Goal: Task Accomplishment & Management: Use online tool/utility

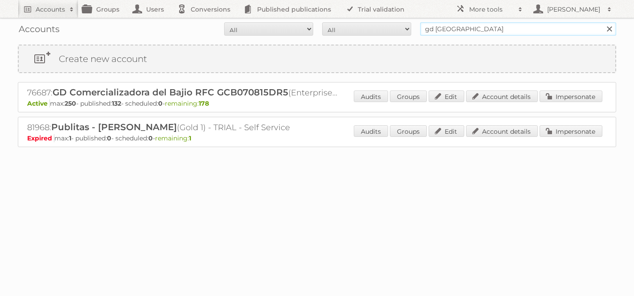
click at [471, 29] on input "gd [GEOGRAPHIC_DATA]" at bounding box center [518, 28] width 196 height 13
type input "f"
type input "disney"
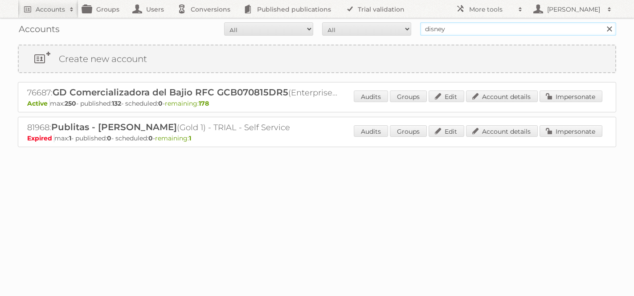
click at [602, 22] on input "Search" at bounding box center [608, 28] width 13 height 13
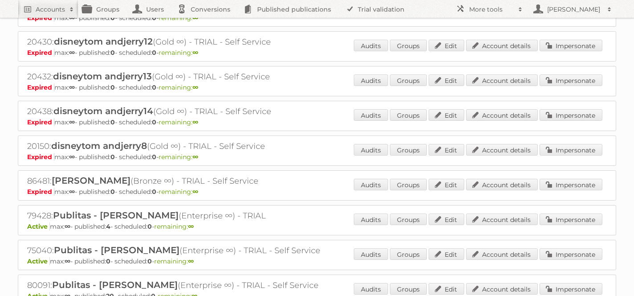
scroll to position [673, 0]
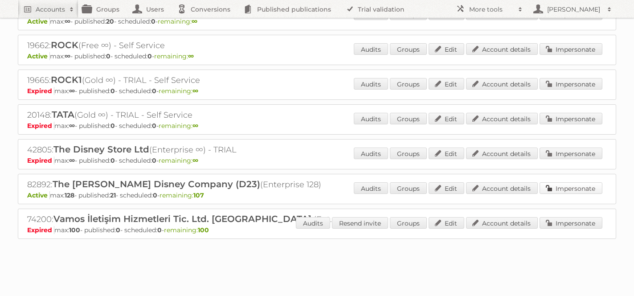
click at [557, 186] on link "Impersonate" at bounding box center [571, 188] width 63 height 12
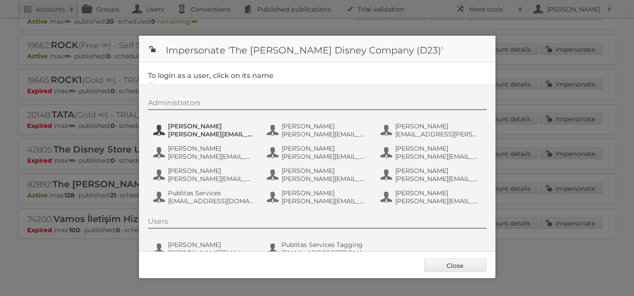
click at [187, 128] on span "[PERSON_NAME]" at bounding box center [211, 126] width 86 height 8
